Goal: Information Seeking & Learning: Learn about a topic

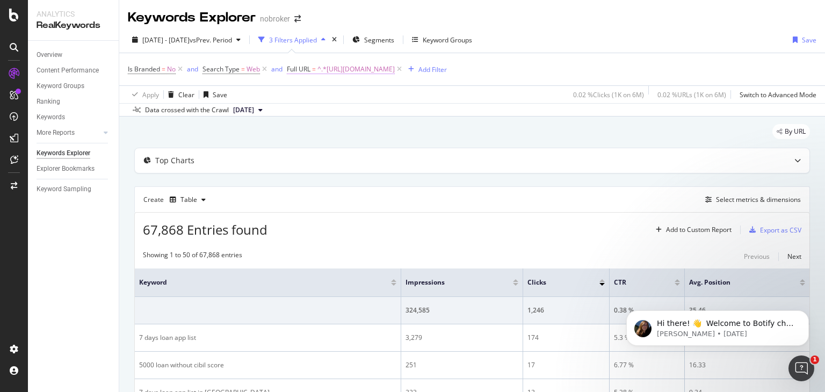
click at [354, 69] on span "^.*[URL][DOMAIN_NAME]" at bounding box center [355, 69] width 77 height 15
click at [406, 114] on icon at bounding box center [406, 114] width 6 height 8
click at [354, 117] on input "text" at bounding box center [354, 113] width 117 height 17
paste input "[URL][DOMAIN_NAME]"
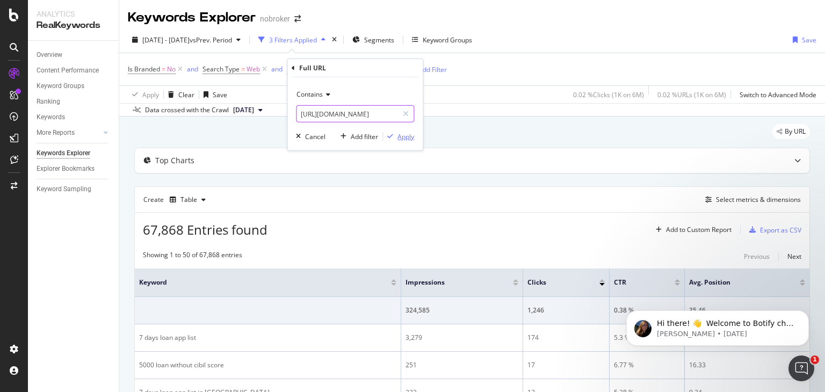
type input "[URL][DOMAIN_NAME]"
click at [407, 136] on div "Apply" at bounding box center [405, 136] width 17 height 9
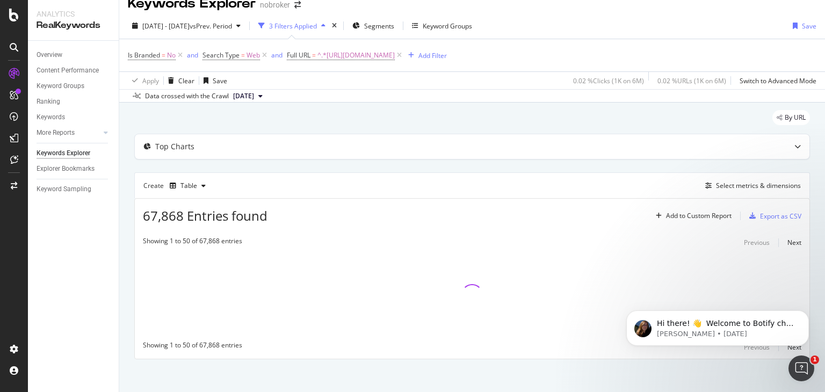
scroll to position [18, 0]
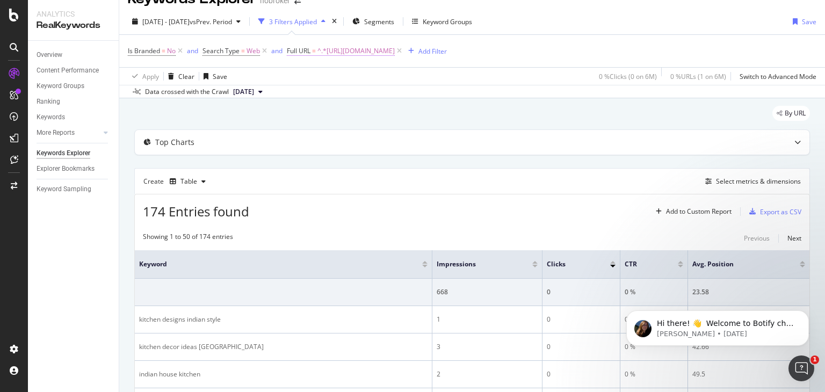
click at [395, 52] on span "^.*[URL][DOMAIN_NAME]" at bounding box center [355, 50] width 77 height 15
click at [456, 190] on div "Create Table Select metrics & dimensions" at bounding box center [472, 181] width 676 height 26
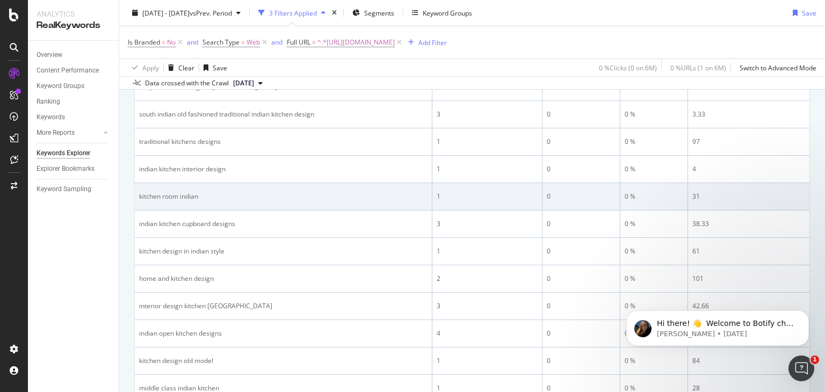
scroll to position [1003, 0]
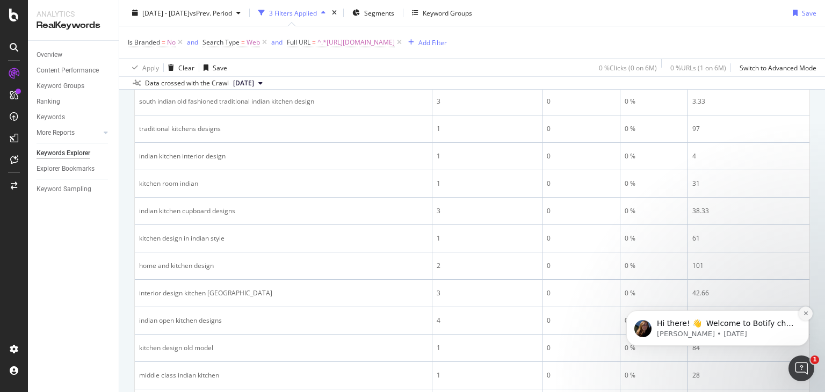
click at [804, 313] on icon "Dismiss notification" at bounding box center [806, 313] width 6 height 6
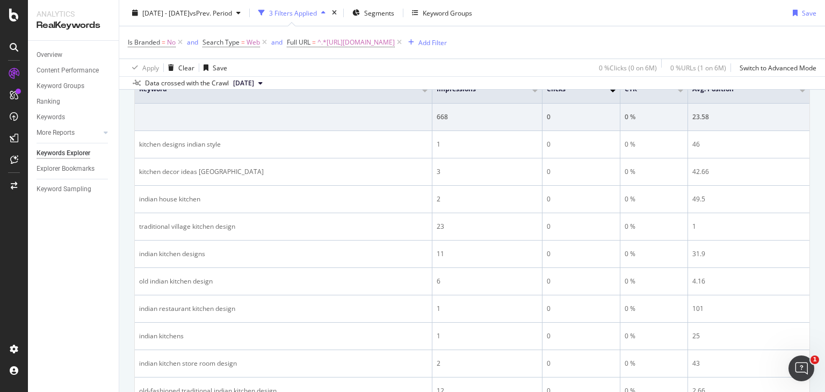
scroll to position [0, 0]
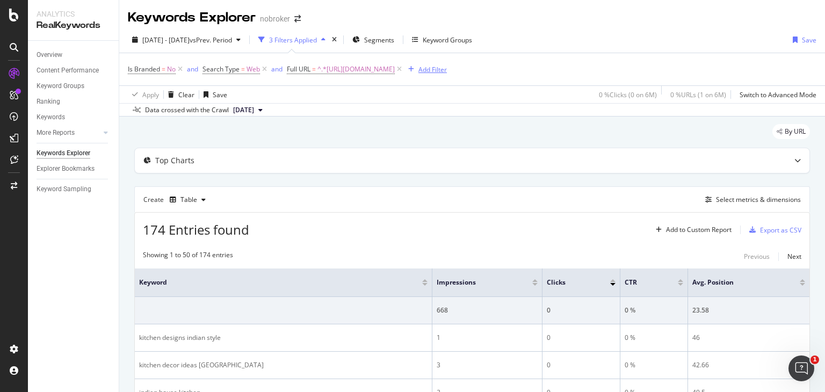
click at [447, 67] on div "Add Filter" at bounding box center [432, 69] width 28 height 9
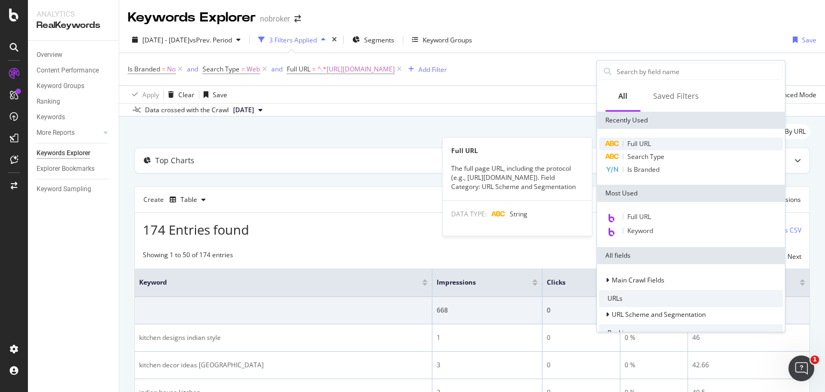
click at [644, 137] on div "Full URL" at bounding box center [691, 143] width 184 height 13
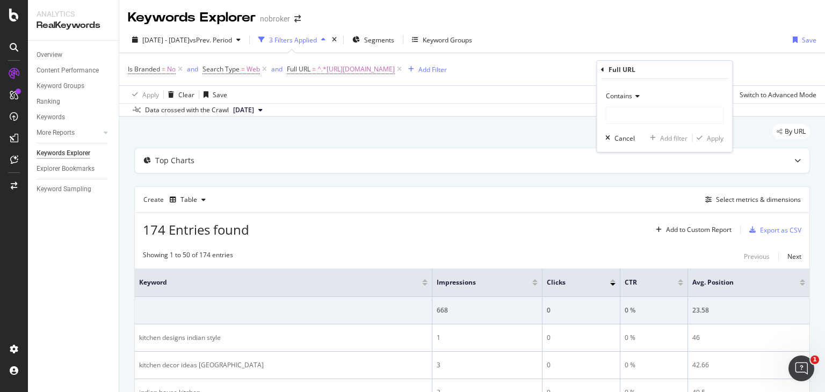
click at [632, 93] on span "Contains" at bounding box center [619, 95] width 26 height 9
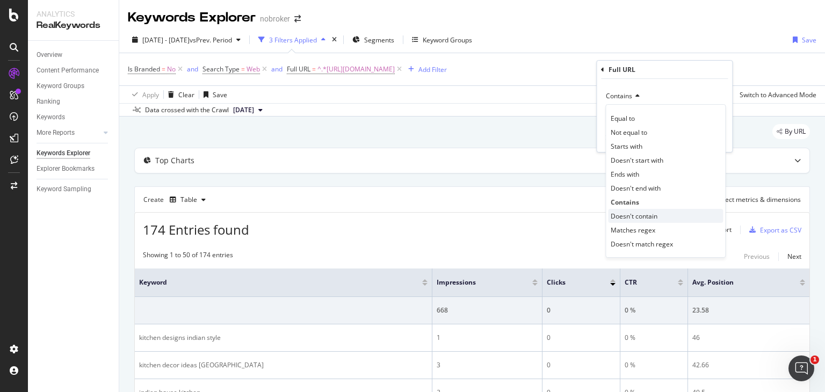
click at [638, 217] on span "Doesn't contain" at bounding box center [634, 216] width 47 height 9
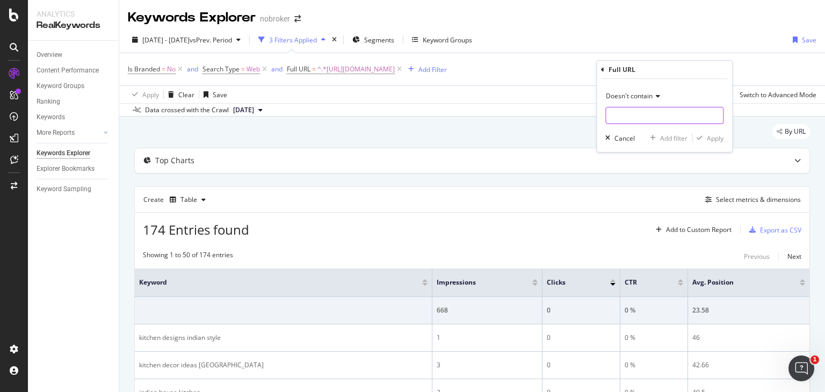
click at [647, 112] on input "text" at bounding box center [664, 115] width 117 height 17
paste input "design-guides"
type input "design-guides"
click at [703, 139] on div "button" at bounding box center [699, 138] width 14 height 6
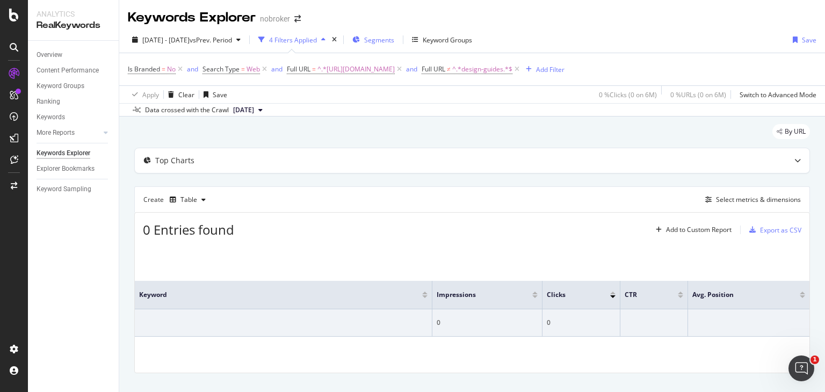
click at [394, 41] on span "Segments" at bounding box center [379, 39] width 30 height 9
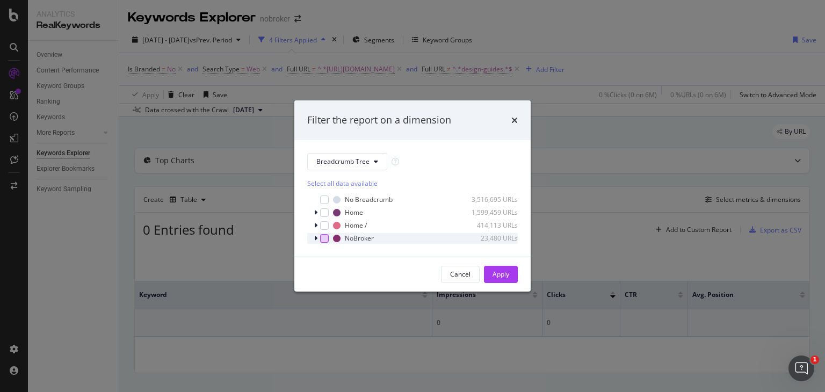
click at [325, 237] on div "modal" at bounding box center [324, 238] width 9 height 9
click at [321, 240] on div "modal" at bounding box center [324, 238] width 9 height 9
click at [316, 241] on icon "modal" at bounding box center [315, 238] width 3 height 6
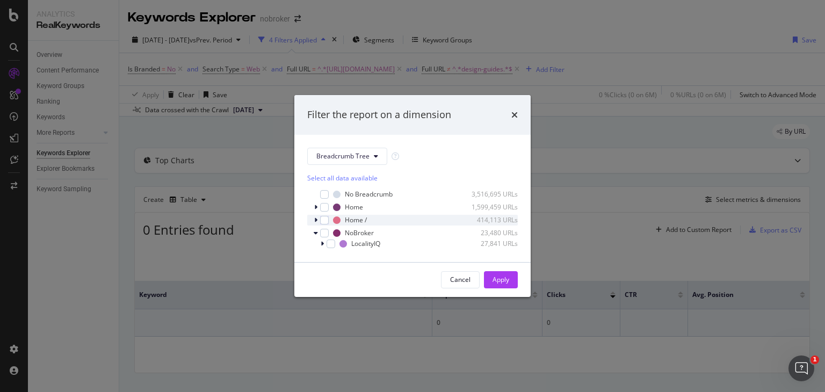
click at [314, 221] on icon "modal" at bounding box center [315, 220] width 3 height 6
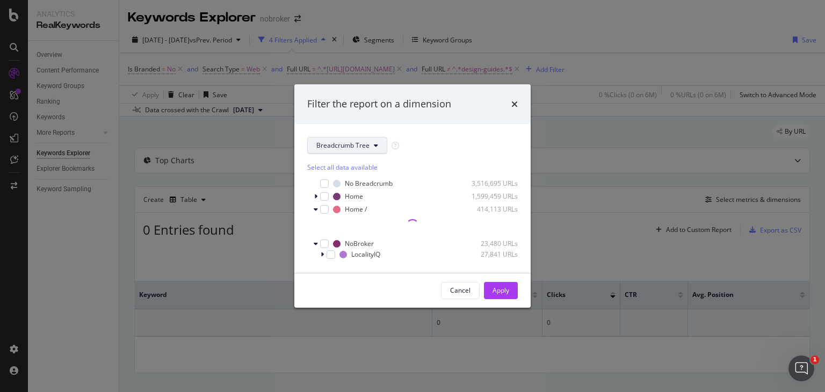
click at [349, 142] on span "Breadcrumb Tree" at bounding box center [342, 145] width 53 height 9
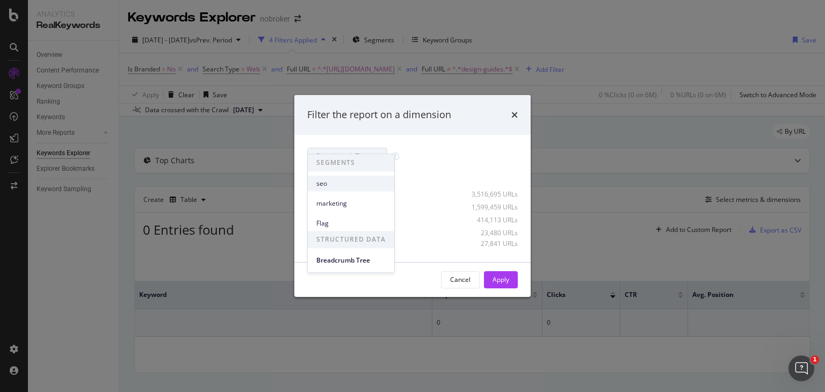
click at [352, 182] on span "seo" at bounding box center [350, 184] width 69 height 10
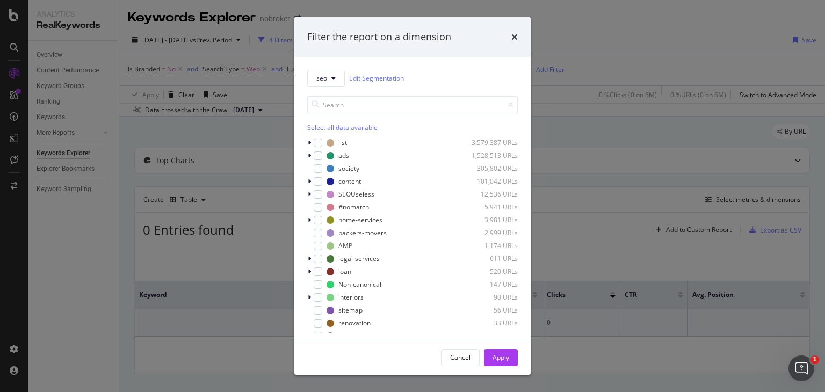
click at [317, 291] on div "list 3,579,387 URLs ads 1,528,513 URLs society 305,802 URLs content 101,042 URL…" at bounding box center [412, 234] width 211 height 195
click at [308, 294] on icon "modal" at bounding box center [309, 297] width 3 height 6
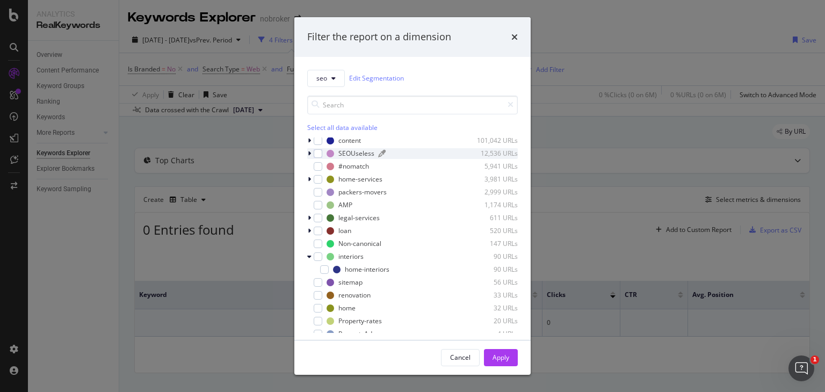
scroll to position [60, 0]
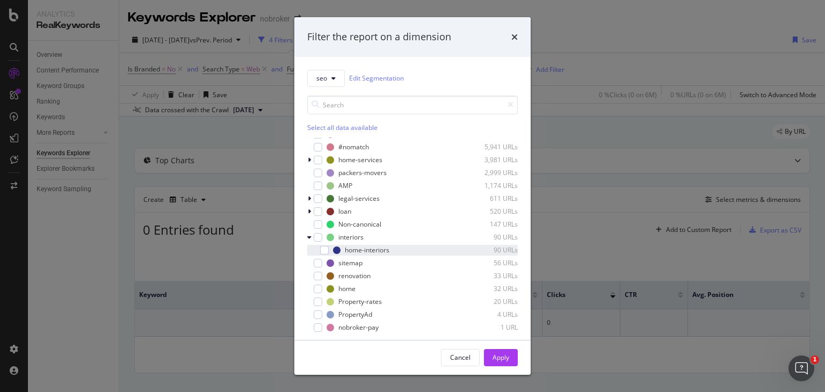
click at [329, 254] on div "home-interiors 90 URLs" at bounding box center [412, 250] width 211 height 11
click at [506, 359] on div "Apply" at bounding box center [500, 357] width 17 height 9
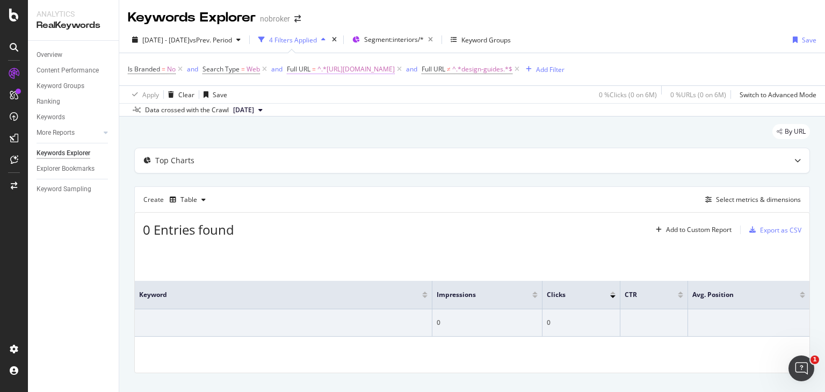
click at [395, 71] on span "^.*[URL][DOMAIN_NAME]" at bounding box center [355, 69] width 77 height 15
click at [379, 115] on input "[URL][DOMAIN_NAME]" at bounding box center [346, 113] width 101 height 17
drag, startPoint x: 362, startPoint y: 113, endPoint x: 357, endPoint y: 110, distance: 6.3
click at [393, 120] on input "[URL][DOMAIN_NAME]" at bounding box center [346, 113] width 101 height 17
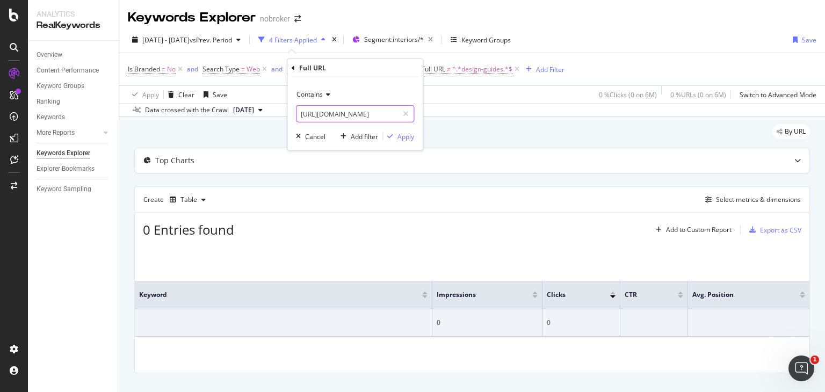
click at [324, 109] on input "[URL][DOMAIN_NAME]" at bounding box center [346, 113] width 101 height 17
drag, startPoint x: 308, startPoint y: 114, endPoint x: 410, endPoint y: 115, distance: 101.5
click at [410, 115] on div "[URL][DOMAIN_NAME]" at bounding box center [355, 113] width 118 height 17
type input "[URL][DOMAIN_NAME]"
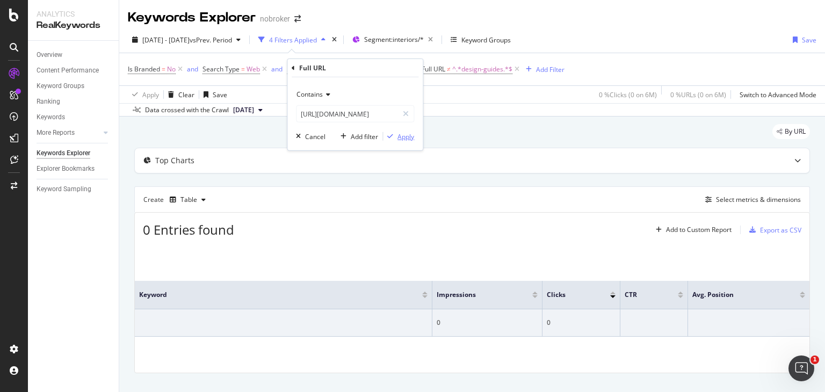
click at [413, 138] on div "Apply" at bounding box center [405, 136] width 17 height 9
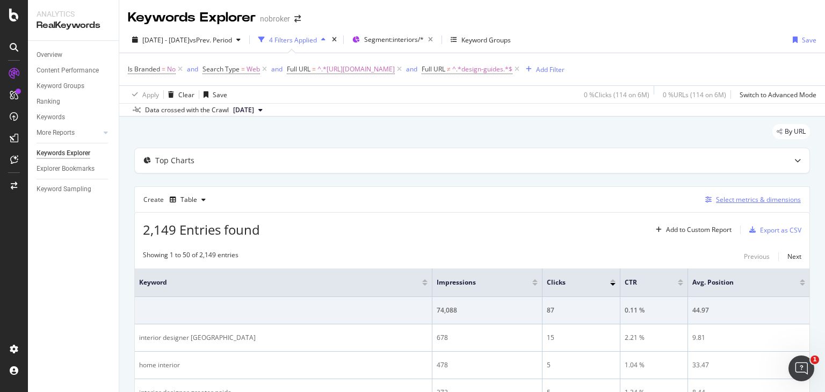
click at [761, 201] on div "Select metrics & dimensions" at bounding box center [758, 199] width 85 height 9
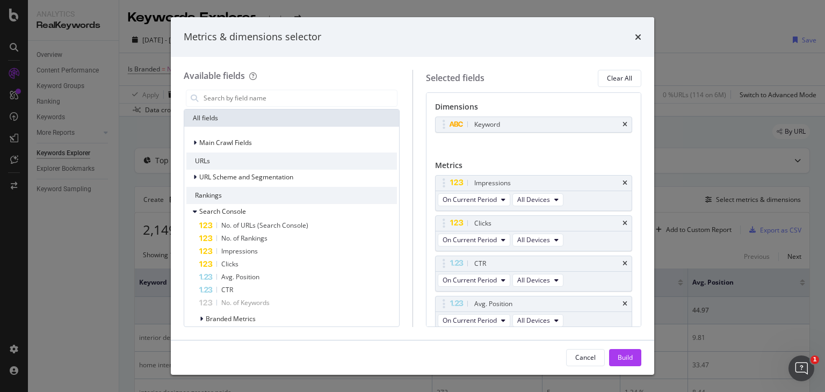
click at [632, 42] on div "Metrics & dimensions selector" at bounding box center [413, 37] width 458 height 14
click at [637, 37] on icon "times" at bounding box center [638, 37] width 6 height 9
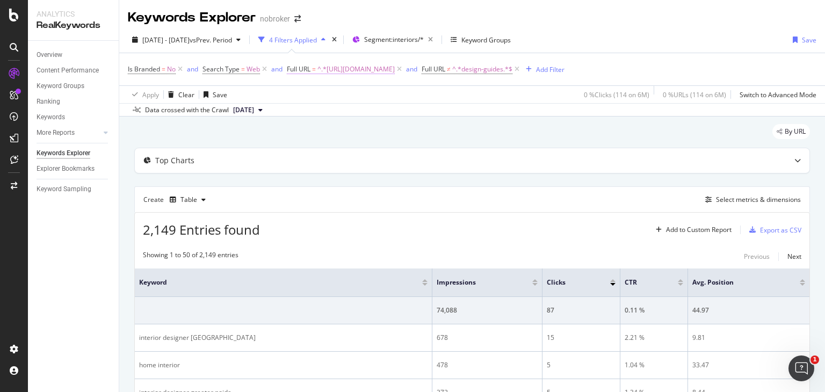
click at [395, 67] on span "^.*[URL][DOMAIN_NAME]" at bounding box center [355, 69] width 77 height 15
click at [375, 111] on input "[URL][DOMAIN_NAME]" at bounding box center [346, 113] width 101 height 17
click at [384, 111] on input "[URL][DOMAIN_NAME]" at bounding box center [346, 113] width 101 height 17
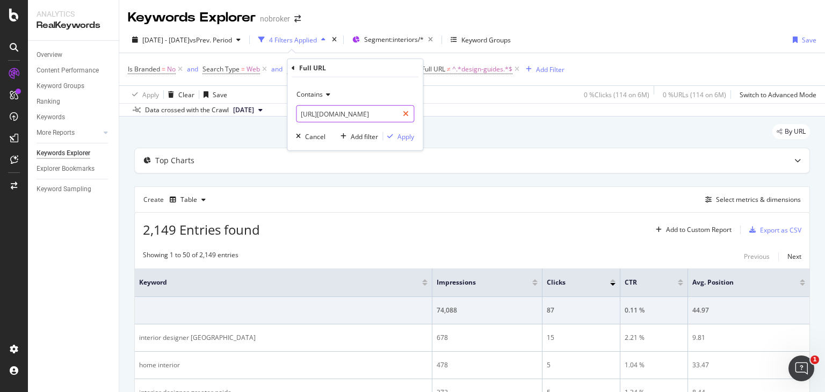
scroll to position [0, 8]
drag, startPoint x: 387, startPoint y: 111, endPoint x: 408, endPoint y: 114, distance: 21.3
click at [408, 114] on div "[URL][DOMAIN_NAME]" at bounding box center [355, 113] width 118 height 17
click at [394, 113] on input "[URL][DOMAIN_NAME]" at bounding box center [346, 113] width 101 height 17
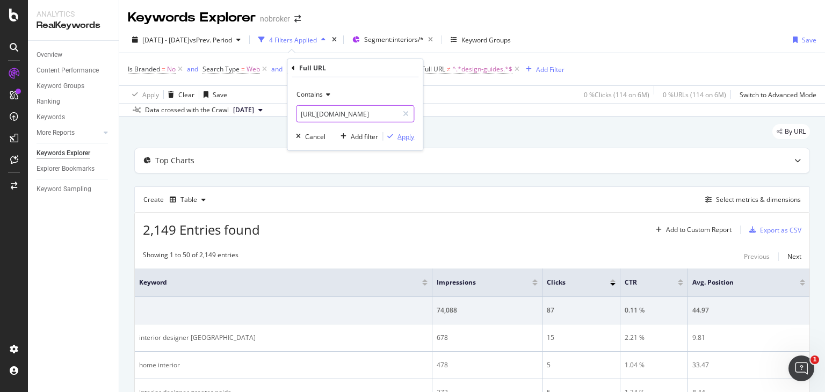
type input "[URL][DOMAIN_NAME]"
click at [411, 136] on div "Apply" at bounding box center [405, 136] width 17 height 9
